Goal: Task Accomplishment & Management: Manage account settings

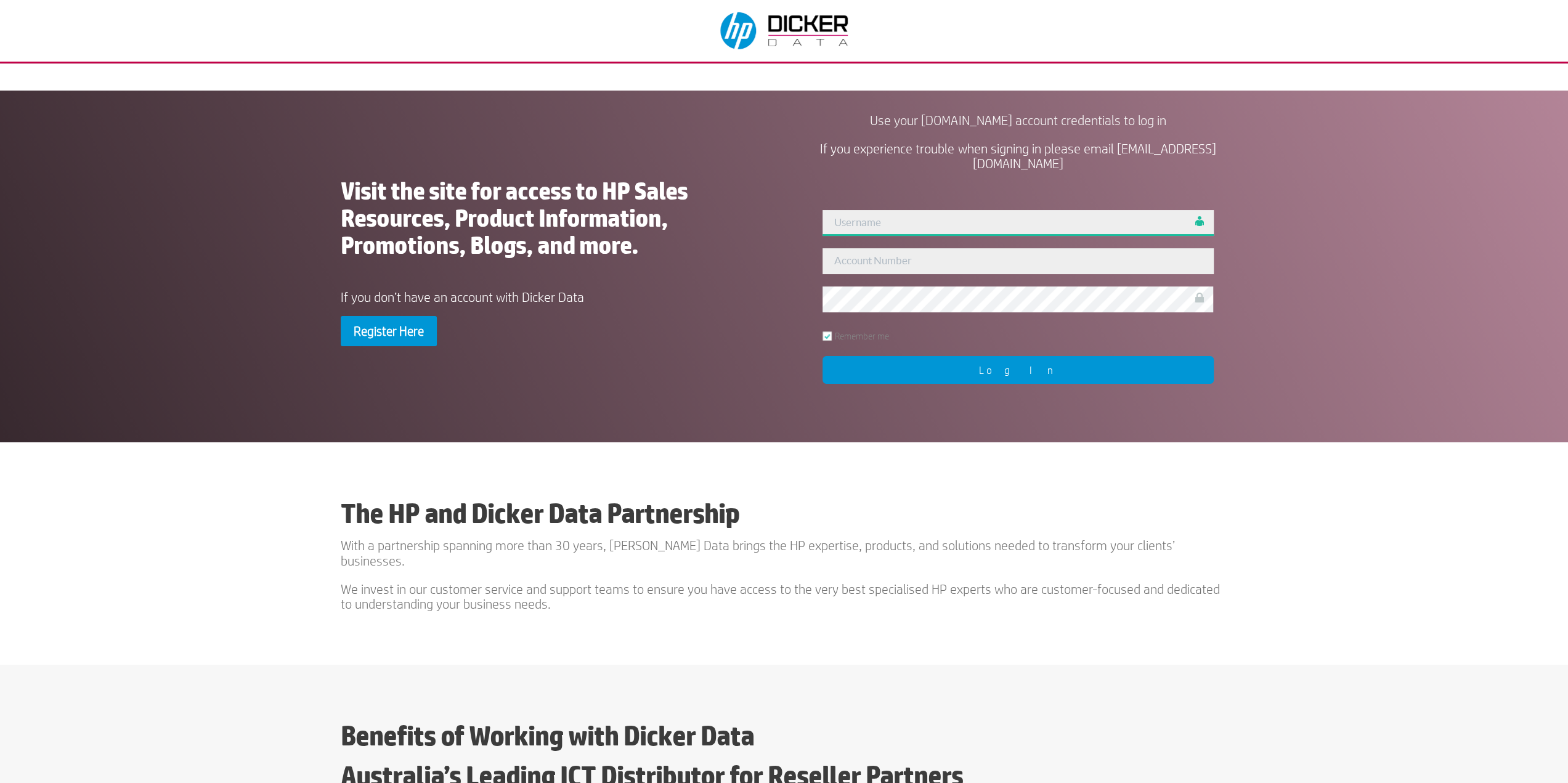
click at [948, 220] on input "text" at bounding box center [1017, 223] width 391 height 26
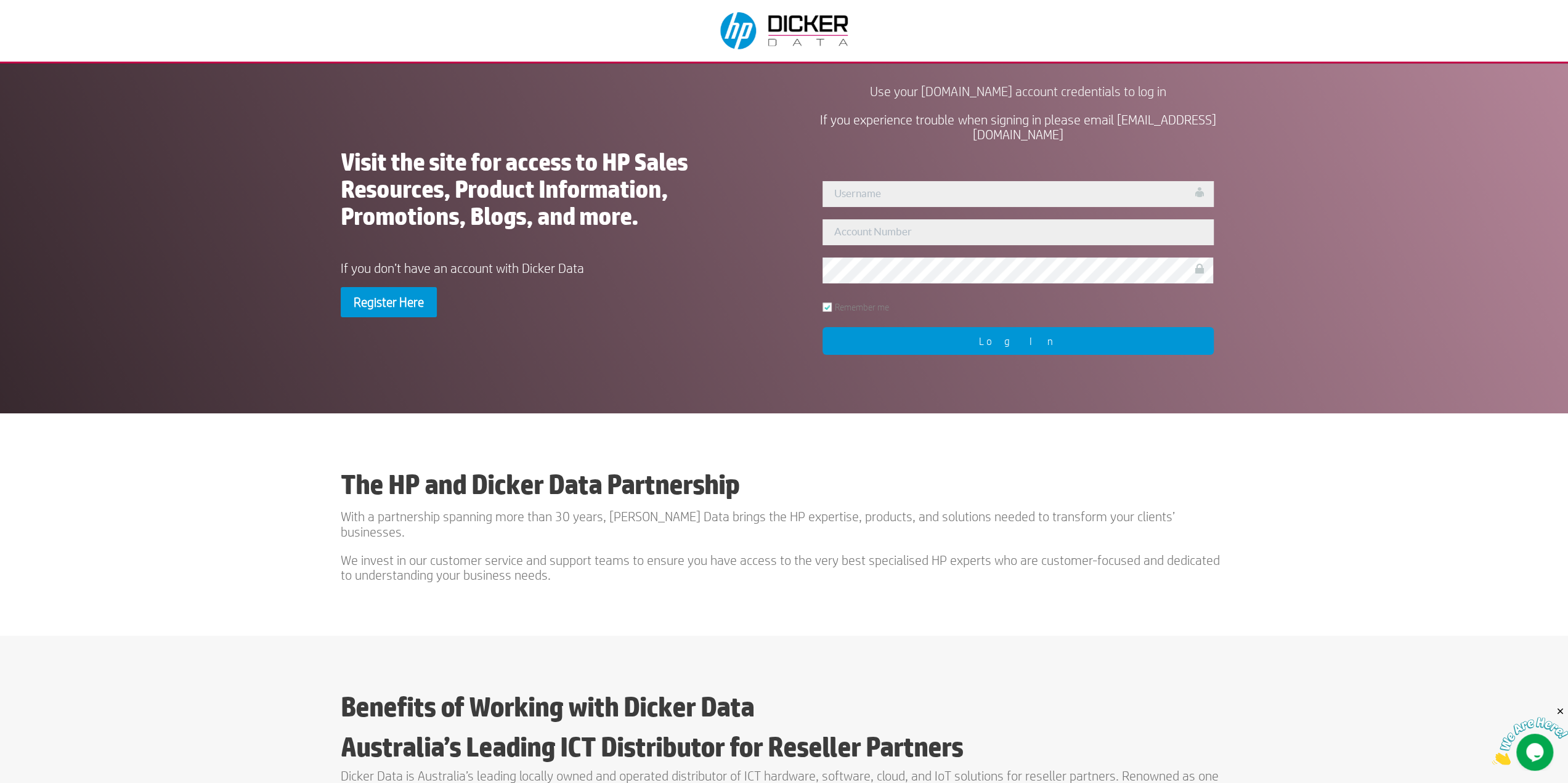
click at [907, 180] on div "User Not Found!! Remember me Log In" at bounding box center [1018, 266] width 419 height 201
click at [903, 192] on input "text" at bounding box center [1017, 194] width 391 height 26
type input "343122"
click at [849, 228] on input "text" at bounding box center [1017, 232] width 391 height 26
type input "4"
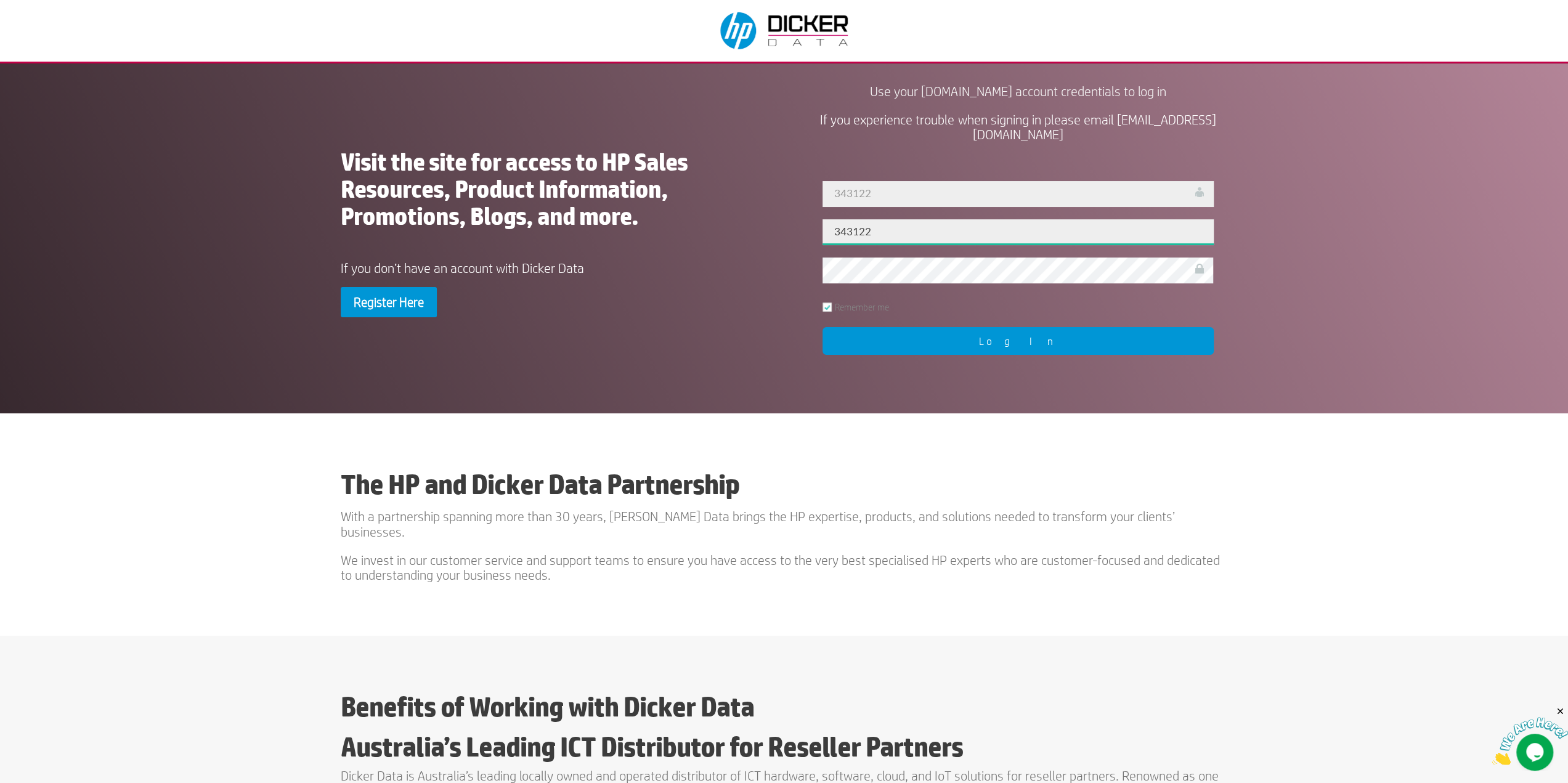
type input "343122"
click at [998, 342] on input "Log In" at bounding box center [1017, 341] width 391 height 28
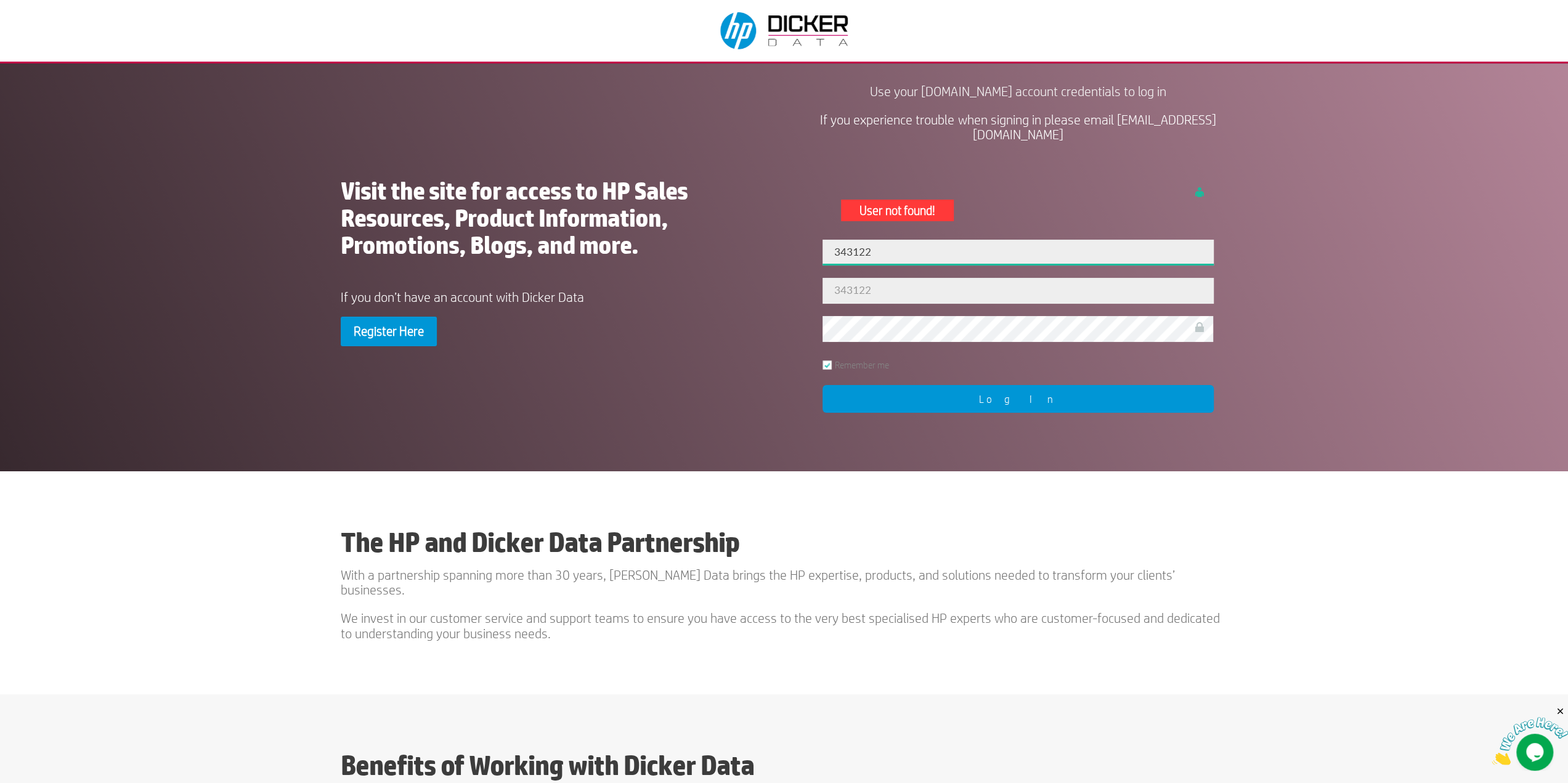
click at [854, 253] on input "343122" at bounding box center [1017, 252] width 391 height 26
click at [1011, 399] on input "Log In" at bounding box center [1017, 398] width 391 height 28
click at [922, 254] on input "[PERSON_NAME]" at bounding box center [1017, 252] width 391 height 26
type input "[PERSON_NAME]"
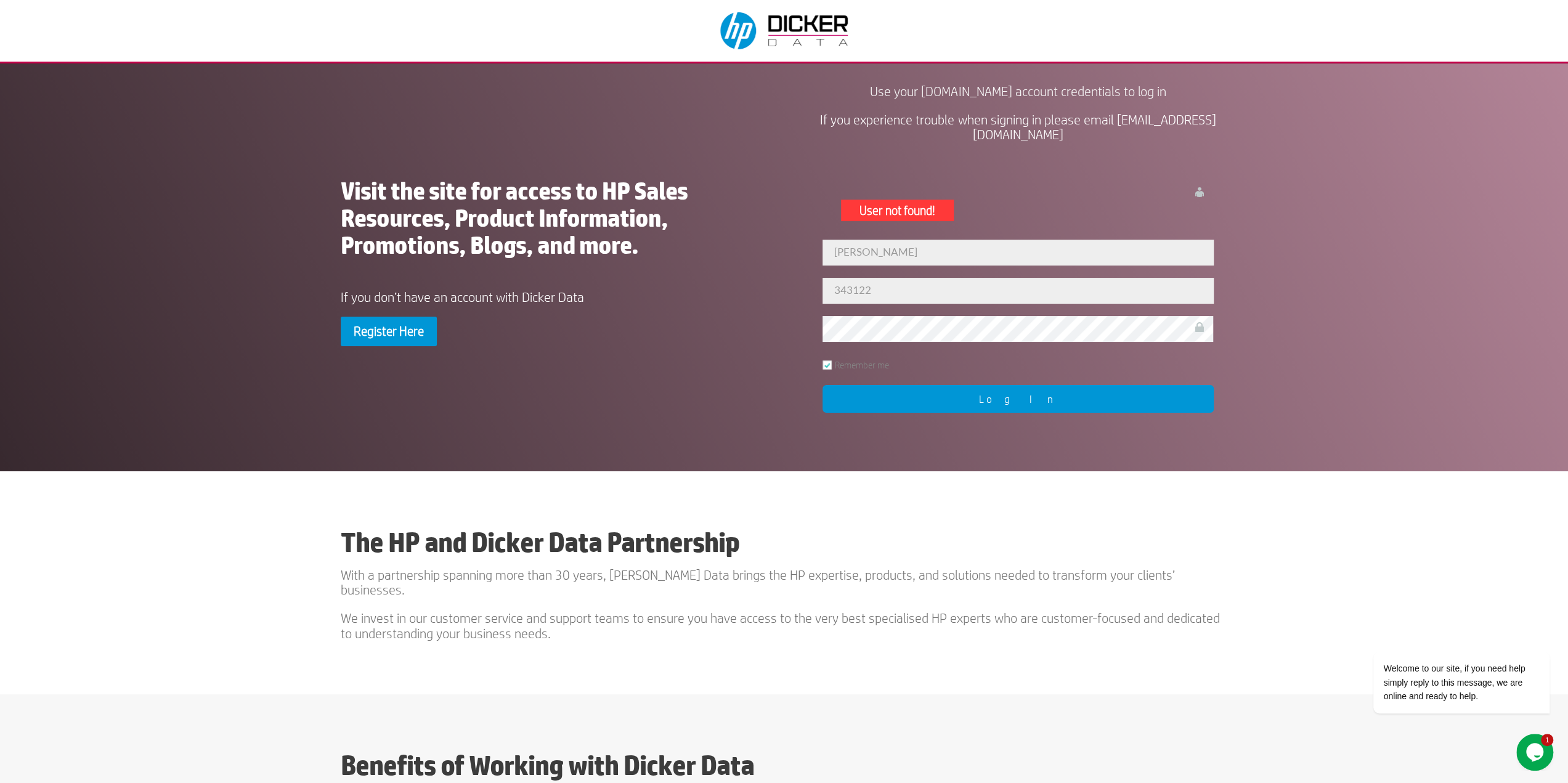
click at [1016, 397] on input "Log In" at bounding box center [1017, 398] width 391 height 28
drag, startPoint x: 878, startPoint y: 252, endPoint x: 516, endPoint y: 235, distance: 362.4
click at [573, 242] on div "Visit the site for access to HP Sales Resources, Product Information, Promotion…" at bounding box center [784, 263] width 888 height 368
type input "[PERSON_NAME]"
click at [1016, 398] on input "Log In" at bounding box center [1017, 398] width 391 height 28
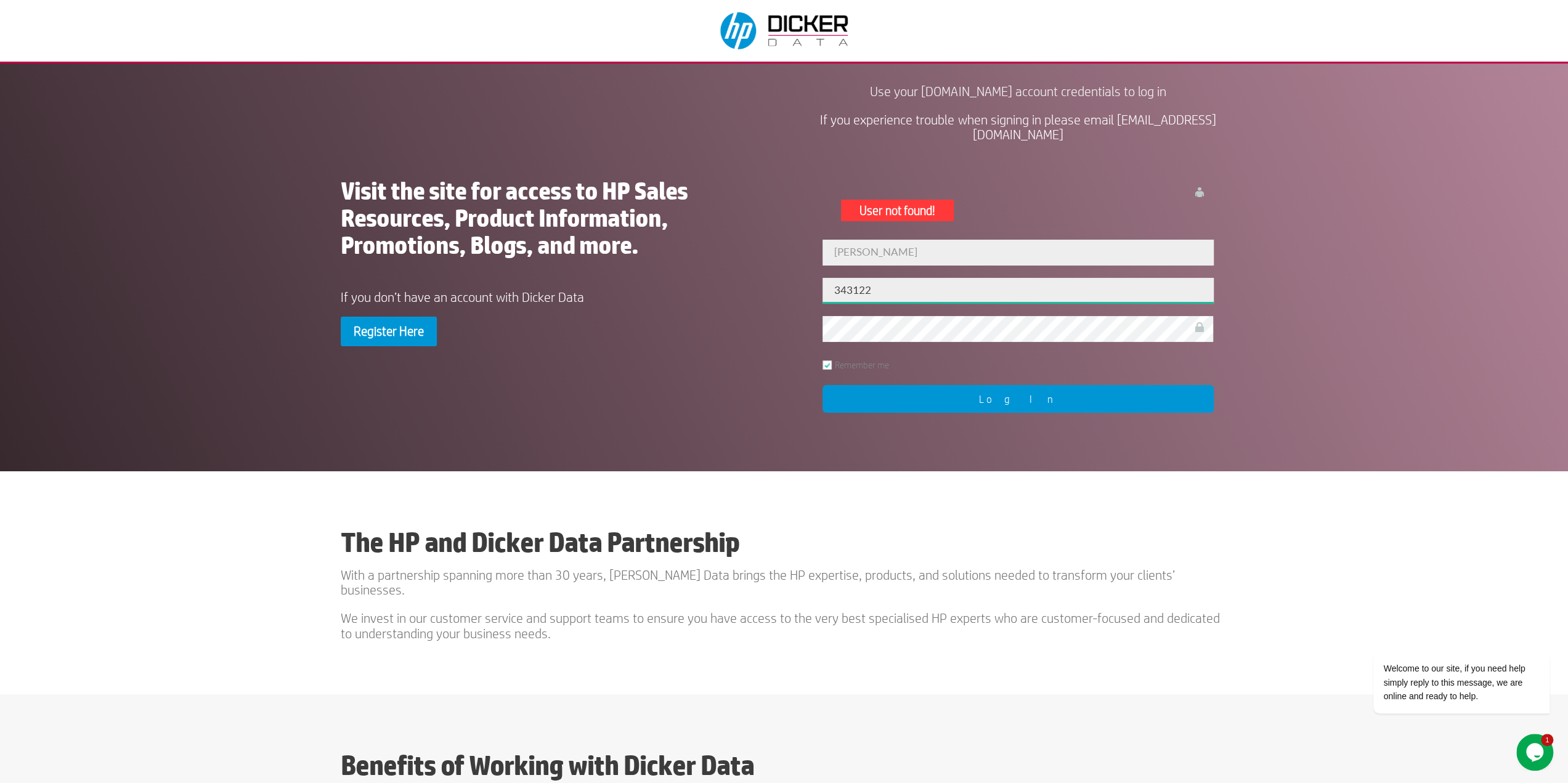
drag, startPoint x: 883, startPoint y: 292, endPoint x: 602, endPoint y: 287, distance: 281.0
click at [606, 287] on div "Visit the site for access to HP Sales Resources, Product Information, Promotion…" at bounding box center [784, 263] width 888 height 368
type input "343122"
click at [1018, 395] on input "Log In" at bounding box center [1017, 398] width 391 height 28
drag, startPoint x: 874, startPoint y: 256, endPoint x: 638, endPoint y: 240, distance: 236.5
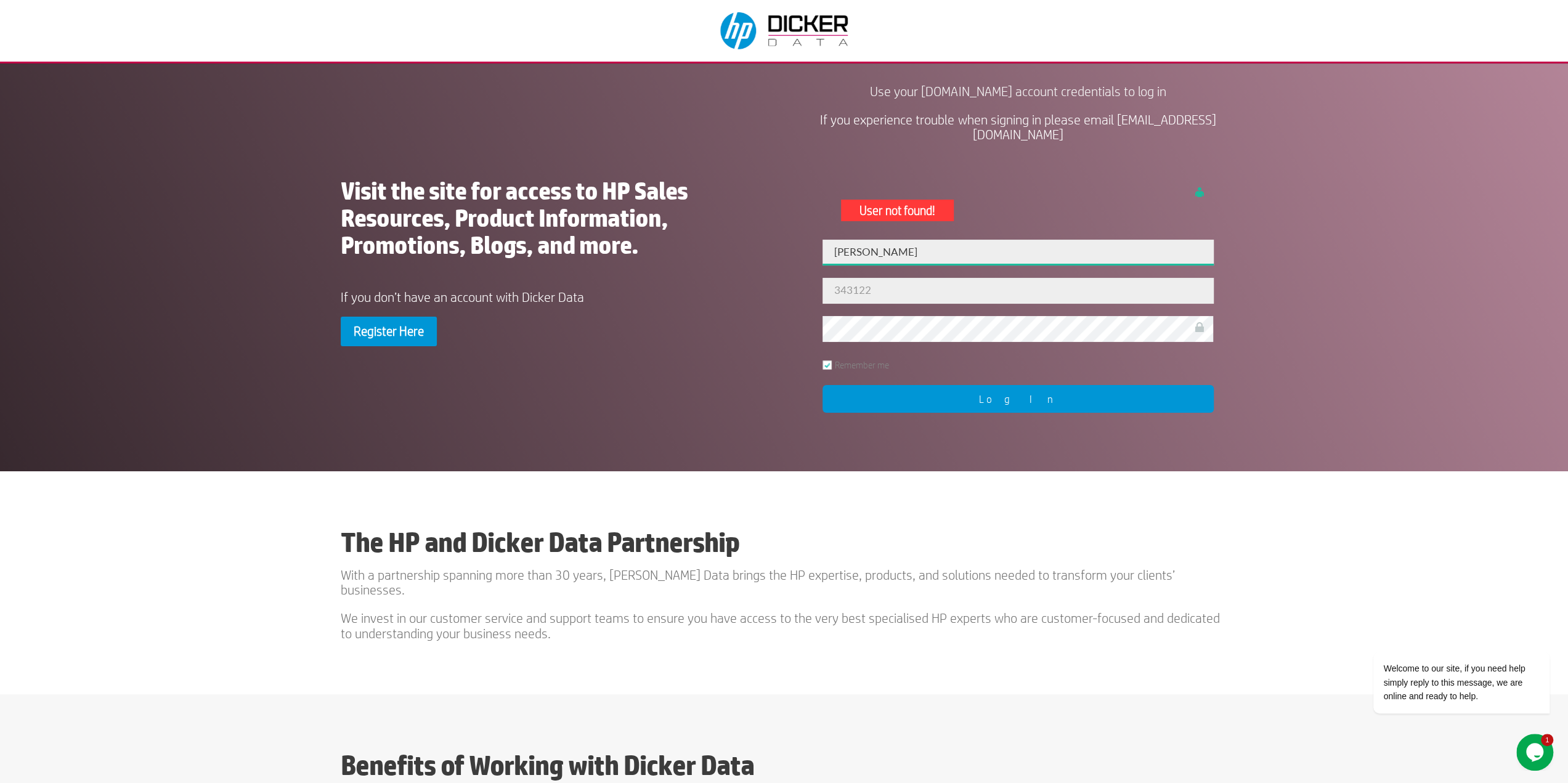
click at [638, 240] on div "Visit the site for access to HP Sales Resources, Product Information, Promotion…" at bounding box center [784, 263] width 888 height 368
drag, startPoint x: 885, startPoint y: 290, endPoint x: 668, endPoint y: 262, distance: 218.8
click at [669, 262] on div "Visit the site for access to HP Sales Resources, Product Information, Promotion…" at bounding box center [784, 263] width 888 height 368
drag, startPoint x: 888, startPoint y: 256, endPoint x: 619, endPoint y: 250, distance: 269.1
click at [628, 252] on div "Visit the site for access to HP Sales Resources, Product Information, Promotion…" at bounding box center [784, 263] width 888 height 368
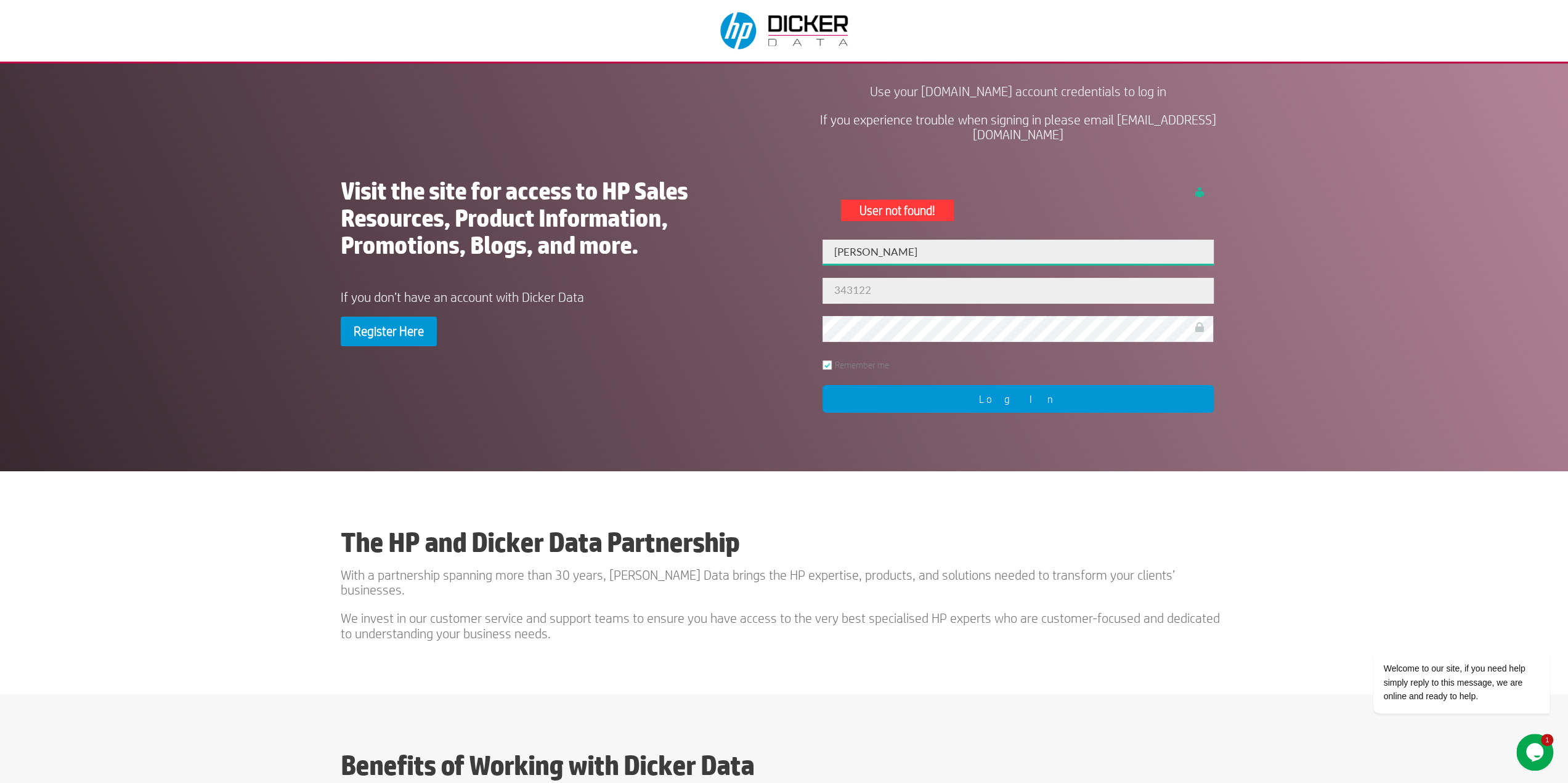
type input "[PERSON_NAME]"
click at [1022, 400] on input "Log In" at bounding box center [1017, 398] width 391 height 28
drag, startPoint x: 1121, startPoint y: 133, endPoint x: 920, endPoint y: 140, distance: 201.1
click at [920, 140] on p "If you experience trouble when signing in please email [EMAIL_ADDRESS][DOMAIN_N…" at bounding box center [1018, 127] width 419 height 30
copy span "[EMAIL_ADDRESS][DOMAIN_NAME]"
